Goal: Feedback & Contribution: Leave review/rating

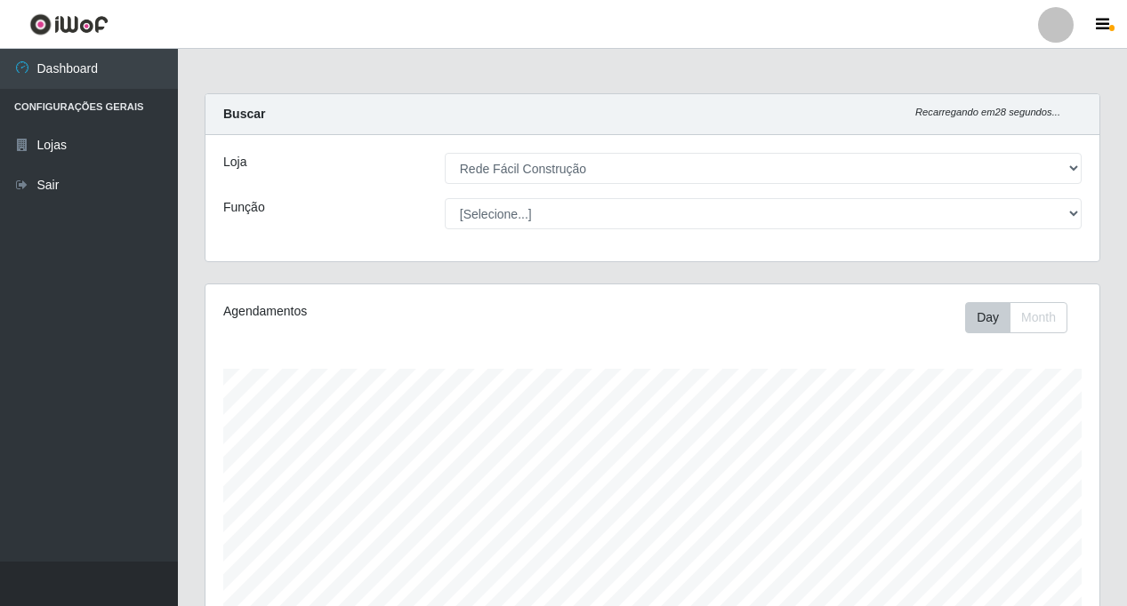
select select "318"
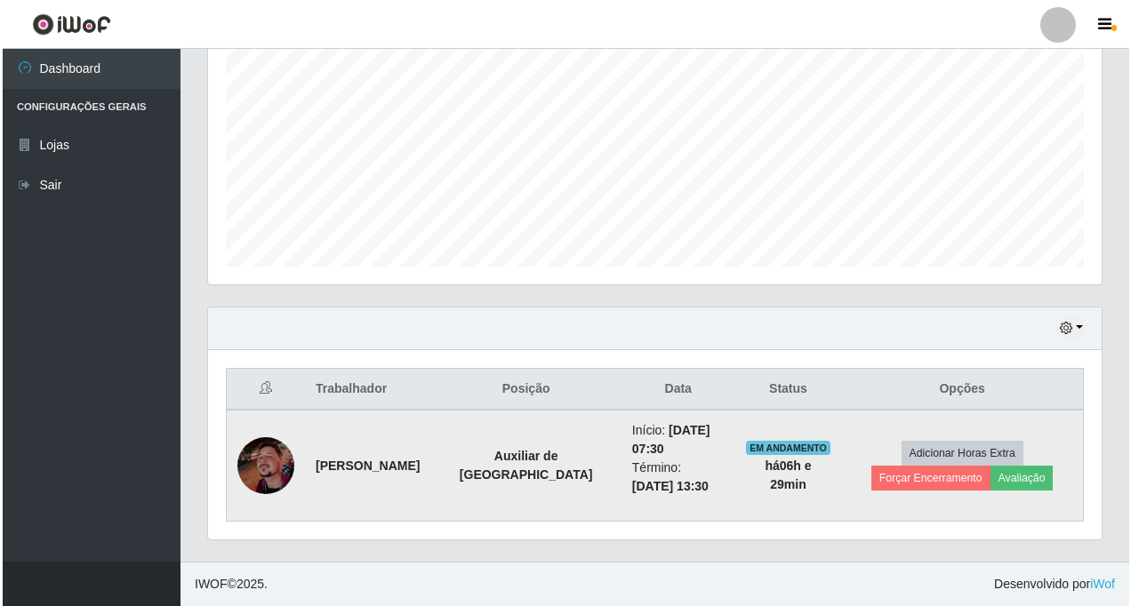
scroll to position [369, 894]
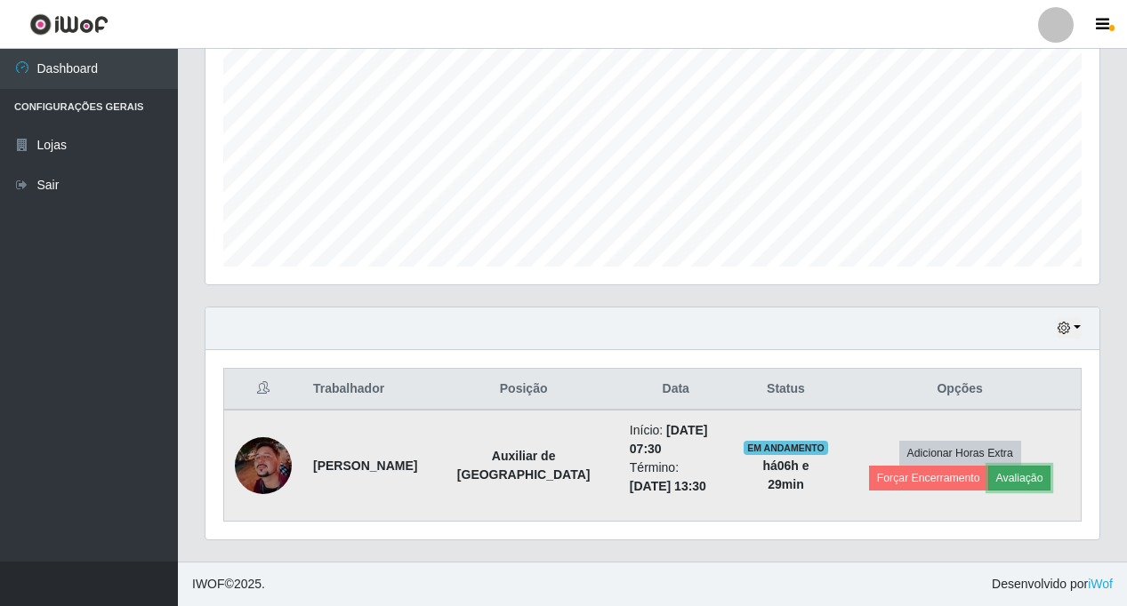
click at [988, 480] on button "Avaliação" at bounding box center [1019, 478] width 63 height 25
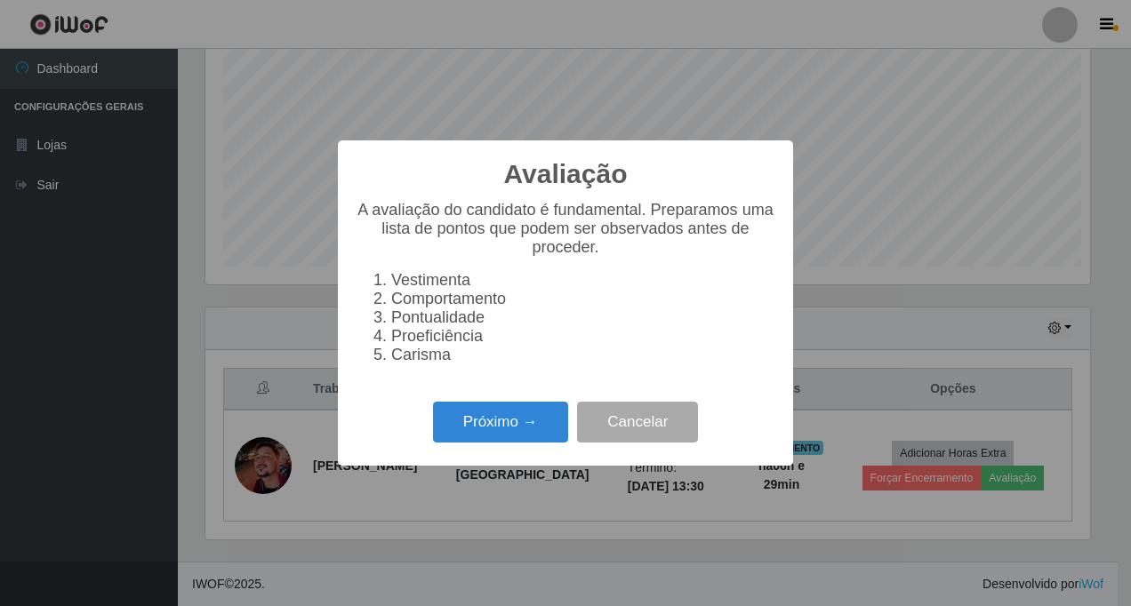
scroll to position [369, 885]
click at [477, 433] on button "Próximo →" at bounding box center [500, 423] width 135 height 42
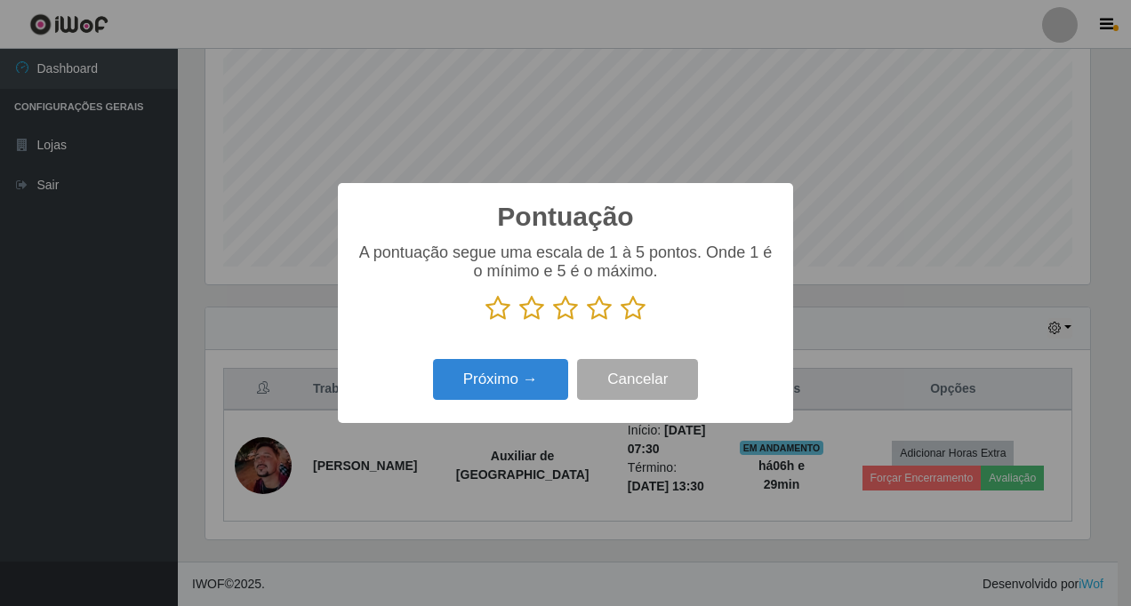
click at [629, 315] on icon at bounding box center [633, 308] width 25 height 27
click at [621, 322] on input "radio" at bounding box center [621, 322] width 0 height 0
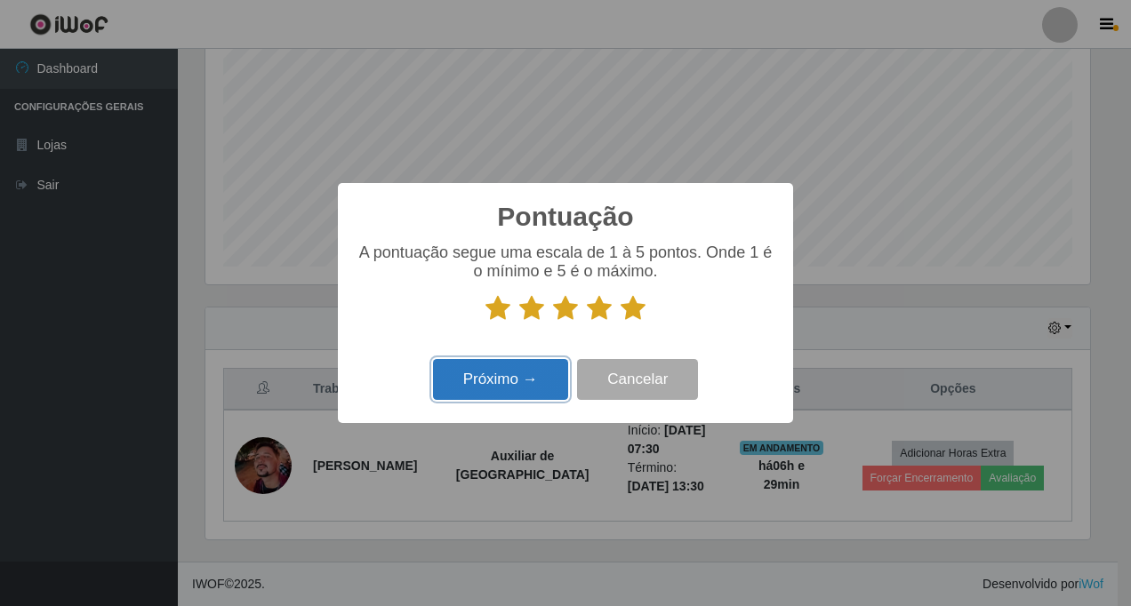
click at [519, 379] on button "Próximo →" at bounding box center [500, 380] width 135 height 42
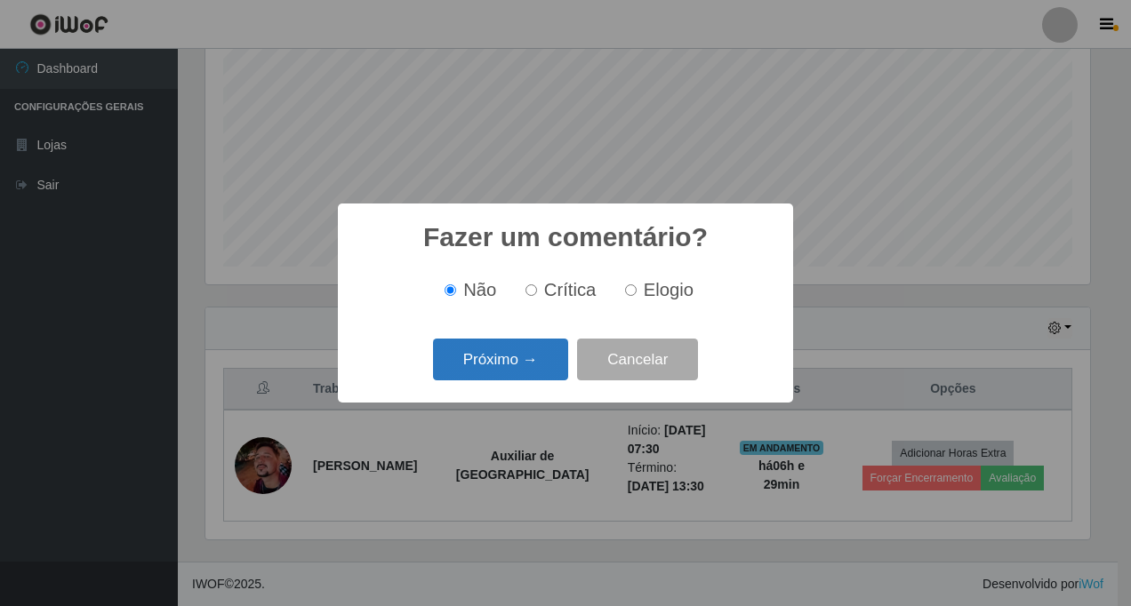
click at [517, 370] on button "Próximo →" at bounding box center [500, 360] width 135 height 42
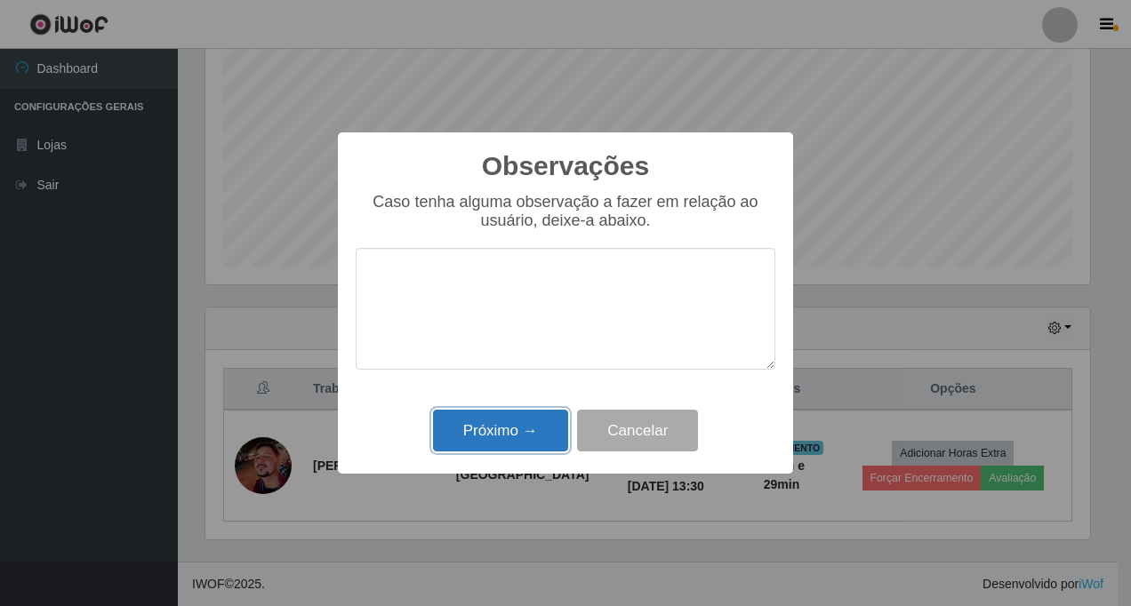
click at [504, 433] on button "Próximo →" at bounding box center [500, 431] width 135 height 42
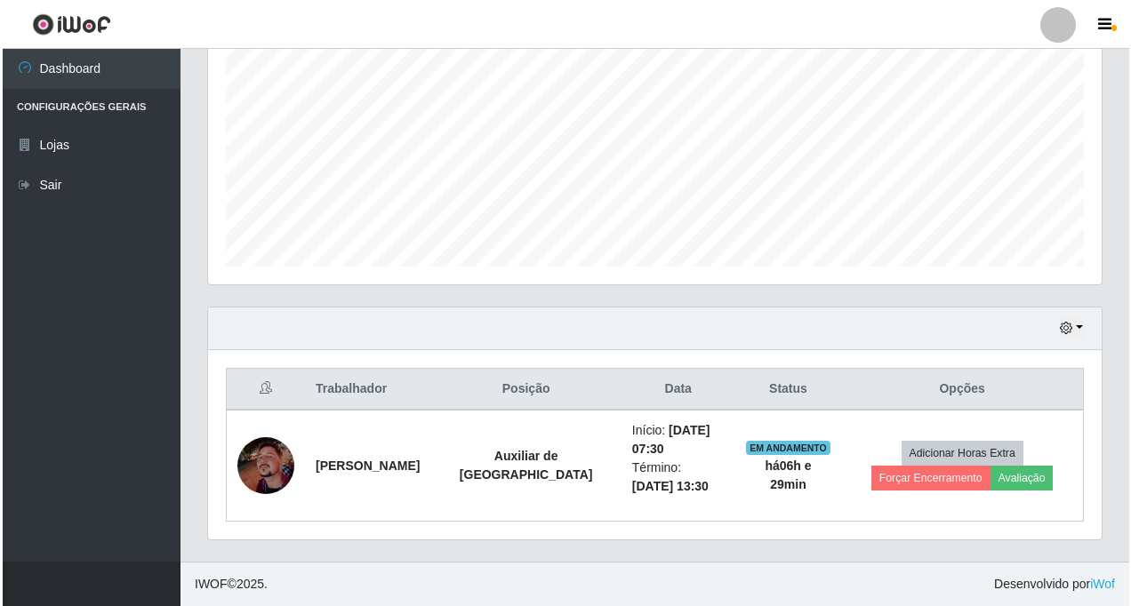
scroll to position [369, 894]
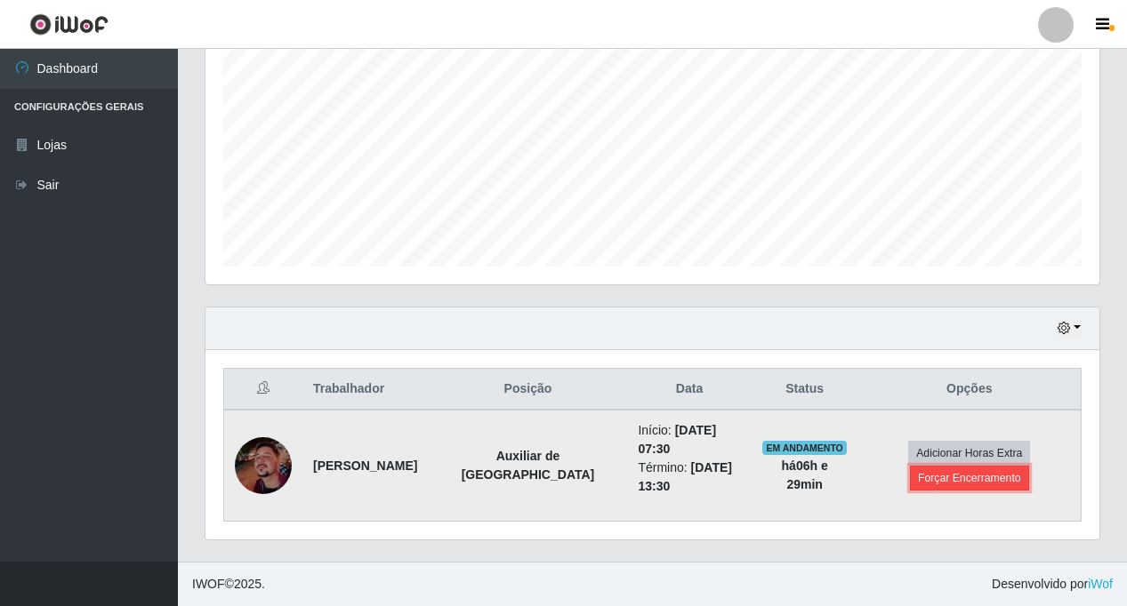
click at [962, 477] on button "Forçar Encerramento" at bounding box center [969, 478] width 119 height 25
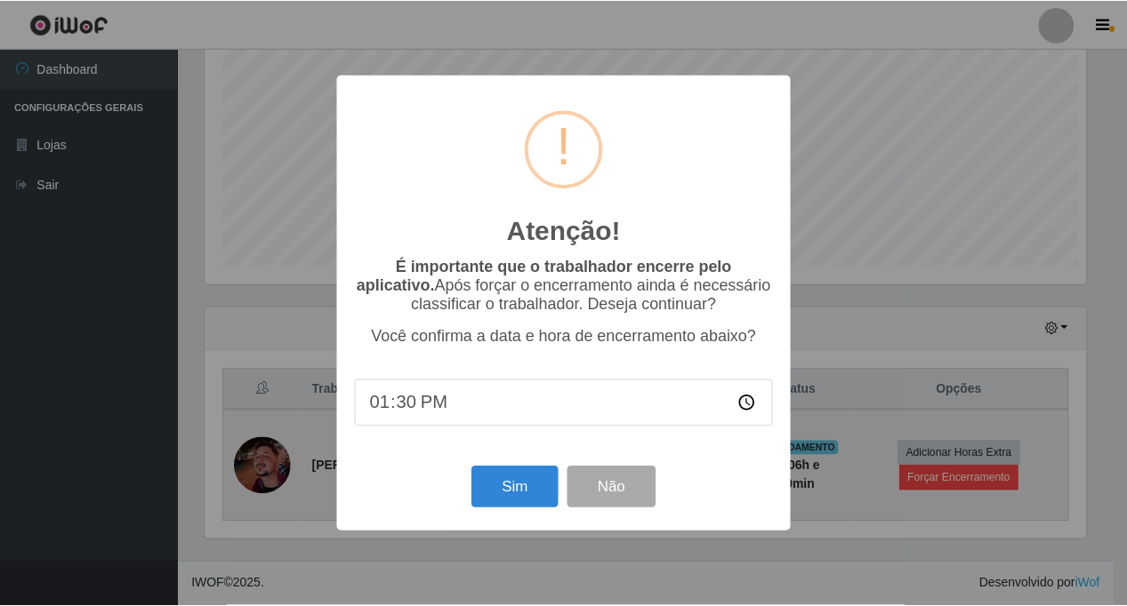
scroll to position [369, 885]
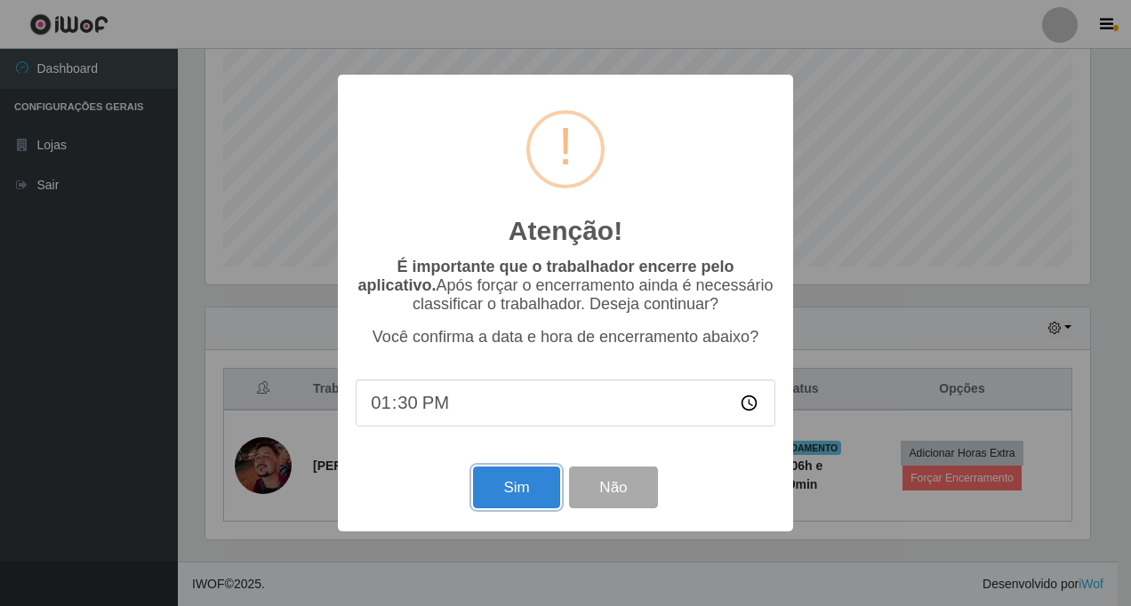
drag, startPoint x: 494, startPoint y: 498, endPoint x: 509, endPoint y: 480, distance: 23.3
click at [497, 495] on button "Sim" at bounding box center [516, 488] width 86 height 42
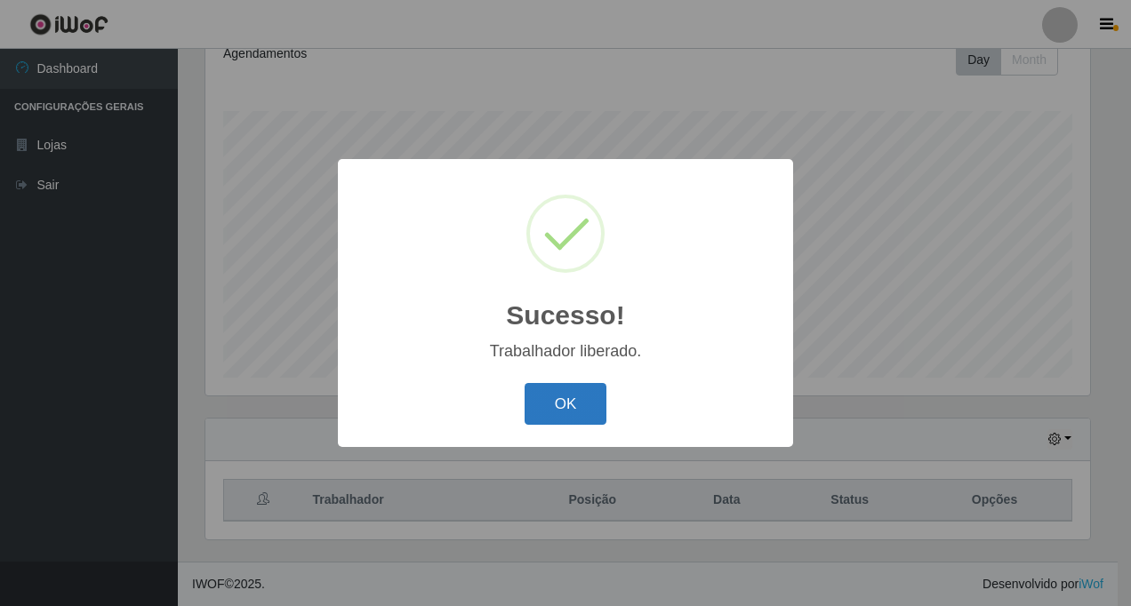
click at [544, 421] on button "OK" at bounding box center [566, 404] width 83 height 42
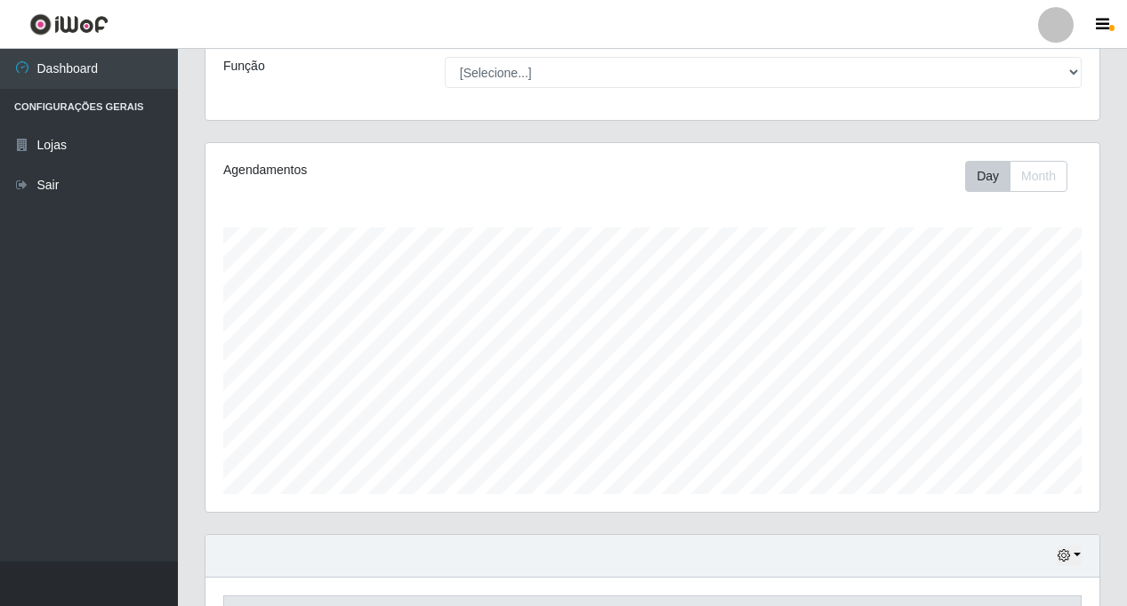
scroll to position [258, 0]
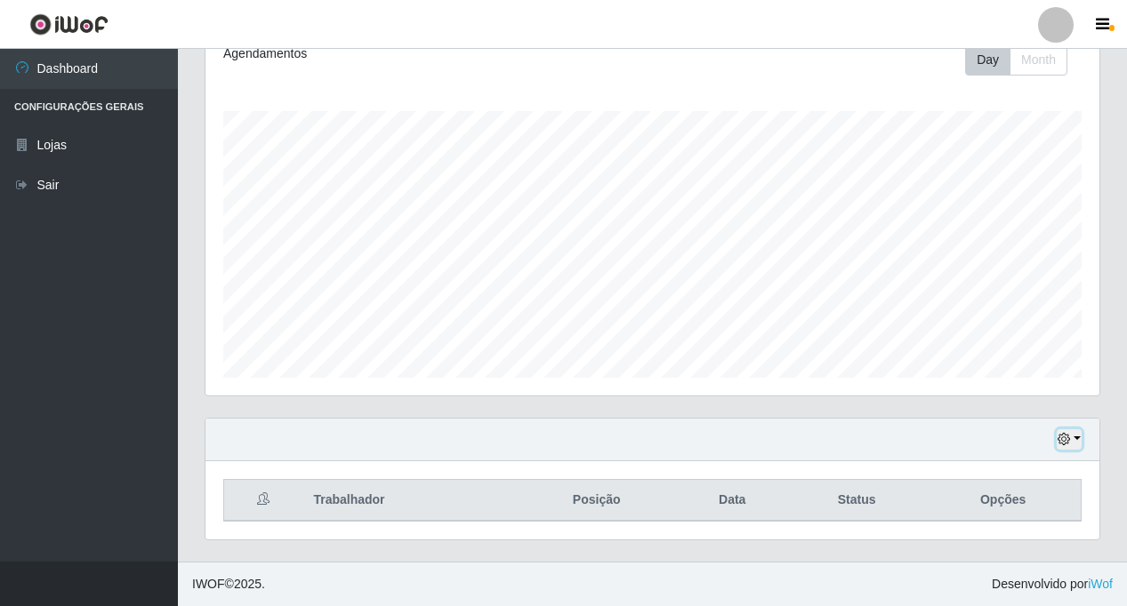
click at [1075, 437] on button "button" at bounding box center [1068, 439] width 25 height 20
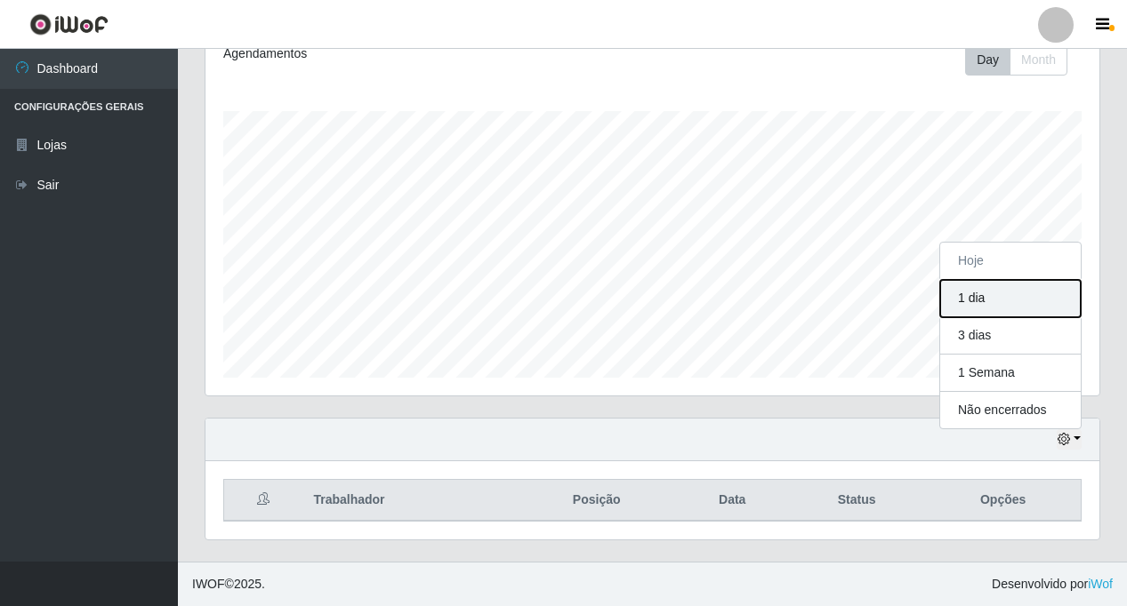
click at [989, 309] on button "1 dia" at bounding box center [1010, 298] width 140 height 37
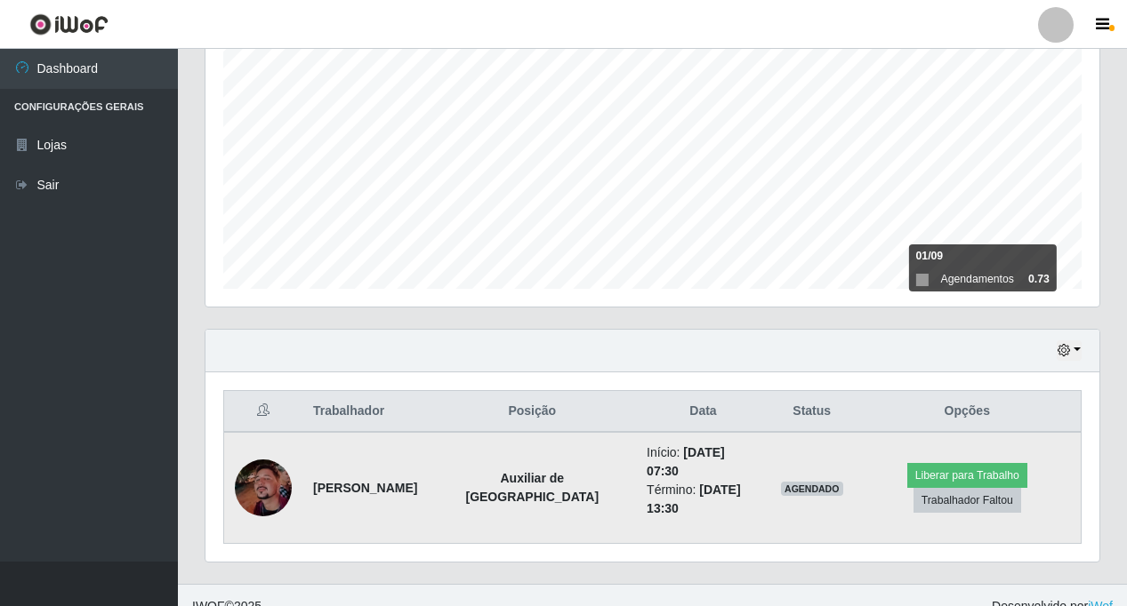
scroll to position [350, 0]
